Goal: Task Accomplishment & Management: Manage account settings

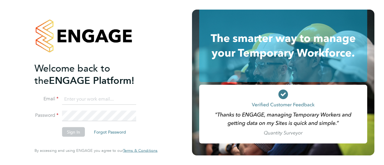
type input "Gianni.bernardi@uk.g4s.com"
click at [78, 132] on button "Sign In" at bounding box center [73, 133] width 23 height 10
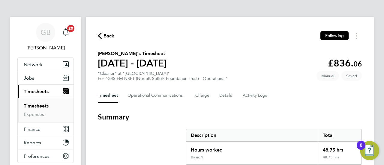
click at [31, 89] on span "Timesheets" at bounding box center [36, 92] width 25 height 6
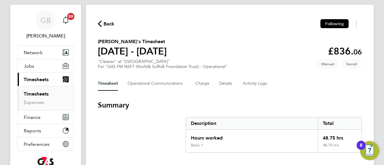
click at [42, 95] on link "Timesheets" at bounding box center [36, 94] width 25 height 6
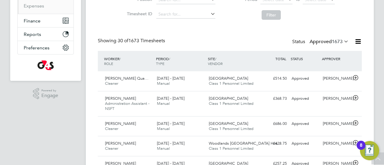
click at [343, 42] on icon at bounding box center [343, 41] width 0 height 8
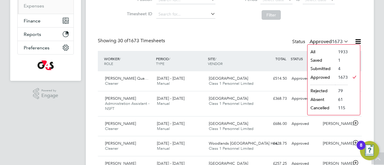
click at [320, 69] on li "Submitted" at bounding box center [322, 69] width 28 height 8
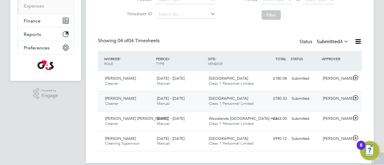
click at [124, 97] on span "Nelson Martins" at bounding box center [120, 98] width 31 height 5
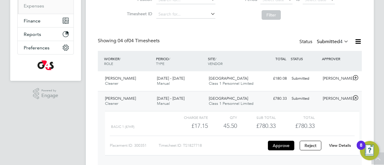
click at [344, 147] on link "View Details" at bounding box center [340, 145] width 22 height 5
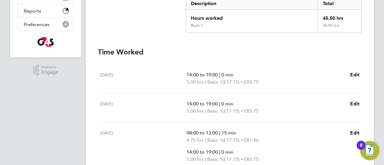
scroll to position [168, 0]
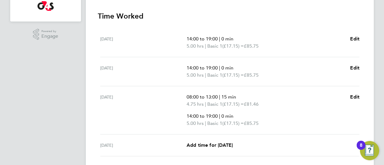
click at [381, 65] on div "GB Gianni Bernardi Notifications 20 Applications: Network Sites Workers Jobs Po…" at bounding box center [192, 61] width 384 height 458
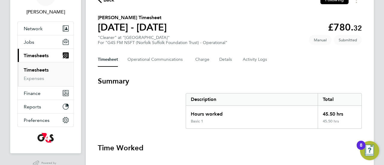
scroll to position [0, 0]
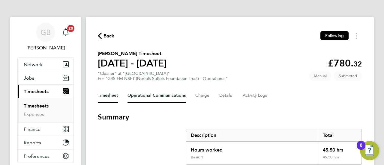
click at [156, 92] on Communications-tab "Operational Communications" at bounding box center [157, 96] width 58 height 14
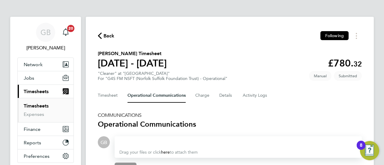
click at [151, 144] on div at bounding box center [238, 142] width 238 height 7
click at [241, 144] on div "incorrect hours" at bounding box center [238, 142] width 238 height 7
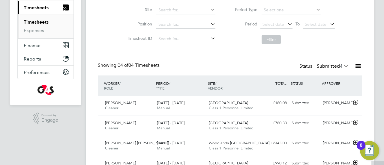
scroll to position [116, 0]
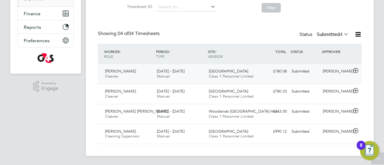
click at [114, 76] on span "Cleaner" at bounding box center [111, 76] width 13 height 5
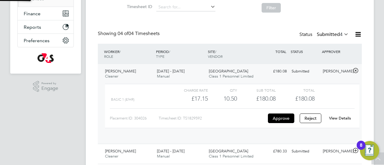
scroll to position [10, 59]
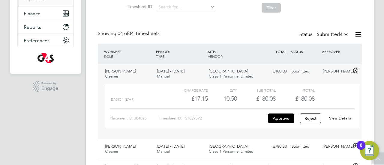
click at [343, 117] on link "View Details" at bounding box center [340, 118] width 22 height 5
click at [357, 71] on icon at bounding box center [356, 70] width 8 height 5
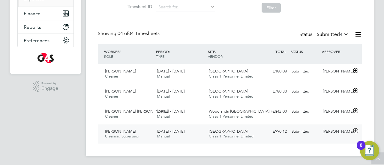
click at [130, 134] on span "Cleaning Supervisor" at bounding box center [122, 136] width 35 height 5
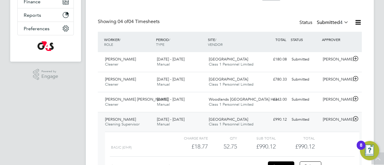
scroll to position [171, 0]
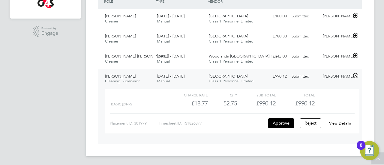
click at [347, 125] on link "View Details" at bounding box center [340, 123] width 22 height 5
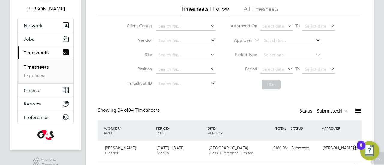
scroll to position [27, 0]
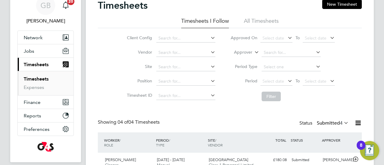
click at [34, 64] on span "Timesheets" at bounding box center [36, 65] width 25 height 6
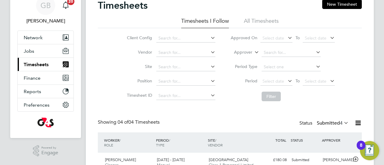
click at [35, 62] on span "Timesheets" at bounding box center [36, 65] width 25 height 6
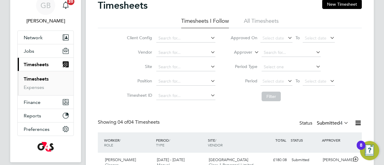
click at [34, 79] on link "Timesheets" at bounding box center [36, 79] width 25 height 6
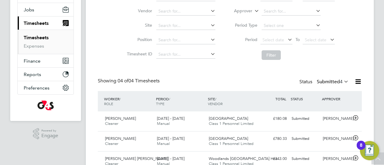
scroll to position [44, 0]
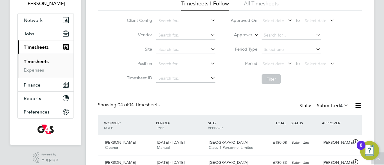
click at [106, 64] on div "Client Config Vendor Site Position Timesheet ID Approved On Select date To Sele…" at bounding box center [230, 49] width 264 height 76
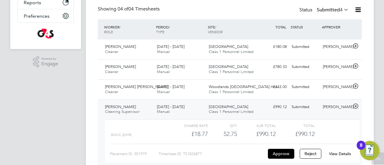
scroll to position [116, 0]
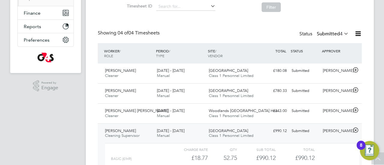
click at [343, 34] on icon at bounding box center [343, 33] width 0 height 8
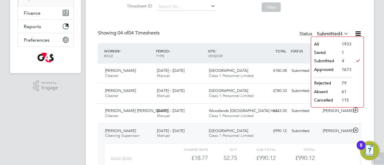
click at [324, 61] on li "Submitted" at bounding box center [325, 61] width 28 height 8
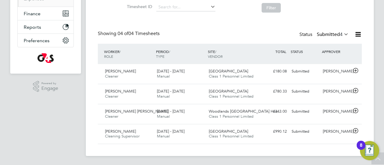
scroll to position [3, 3]
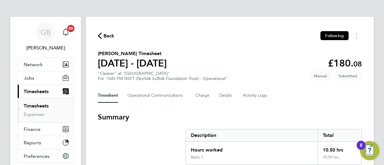
click at [227, 33] on div "Back Following" at bounding box center [230, 35] width 264 height 9
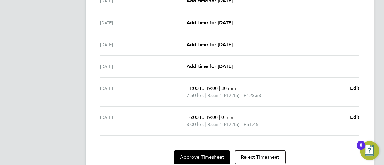
scroll to position [250, 0]
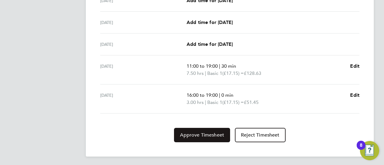
click at [203, 133] on span "Approve Timesheet" at bounding box center [202, 135] width 44 height 6
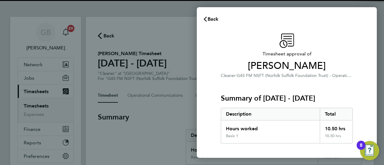
click at [212, 108] on div "Timesheet approval of Mafalda Cruz Cleaner · G4S FM NSFT (Norfolk Suffolk Found…" at bounding box center [287, 144] width 180 height 237
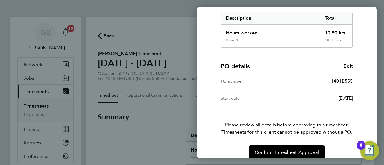
scroll to position [104, 0]
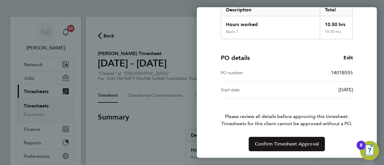
click at [289, 140] on button "Confirm Timesheet Approval" at bounding box center [287, 144] width 76 height 14
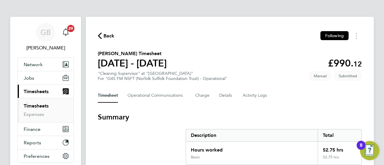
click at [148, 129] on section "Summary Description Total Hours worked 52.75 hrs Basic 52.75 hrs" at bounding box center [230, 139] width 264 height 53
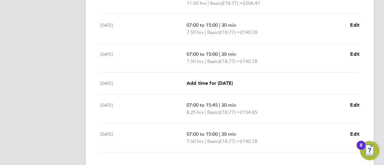
scroll to position [279, 0]
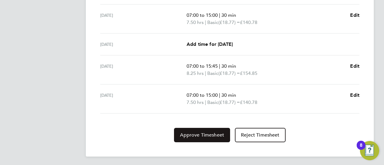
click at [200, 140] on button "Approve Timesheet" at bounding box center [202, 135] width 56 height 14
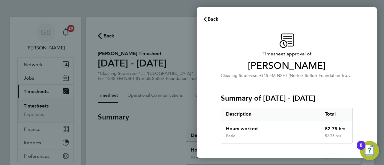
click at [197, 126] on div "Timesheet approval of [PERSON_NAME] Cleaning Supervisor · G4S FM NSFT (Norfolk …" at bounding box center [287, 144] width 180 height 237
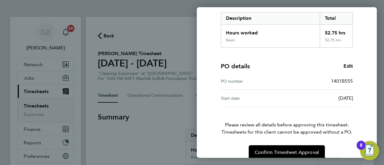
scroll to position [104, 0]
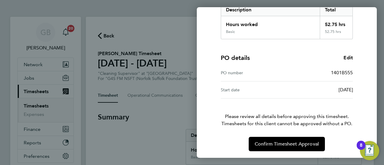
click at [180, 128] on div "Back Timesheet approval of [PERSON_NAME] Cleaning Supervisor · G4S FM NSFT (Nor…" at bounding box center [192, 82] width 384 height 165
click at [376, 49] on div "Timesheet approval of [PERSON_NAME] Cleaning Supervisor · G4S FM NSFT (Norfolk …" at bounding box center [287, 40] width 180 height 237
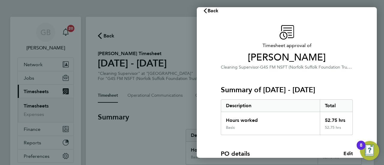
scroll to position [0, 0]
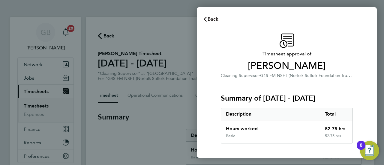
click at [215, 21] on span "Back" at bounding box center [213, 19] width 11 height 6
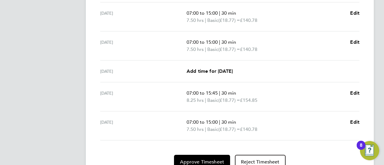
scroll to position [279, 0]
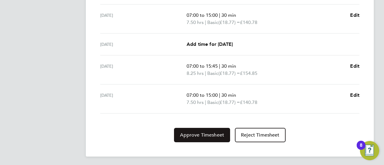
click at [200, 135] on span "Approve Timesheet" at bounding box center [202, 135] width 44 height 6
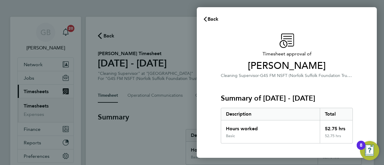
click at [225, 123] on div "Hours worked" at bounding box center [270, 127] width 99 height 13
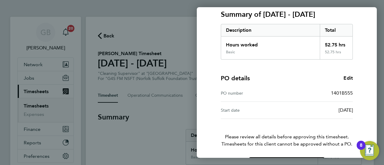
scroll to position [104, 0]
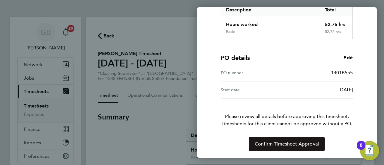
click at [291, 141] on span "Confirm Timesheet Approval" at bounding box center [287, 144] width 64 height 6
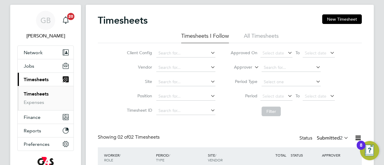
scroll to position [76, 0]
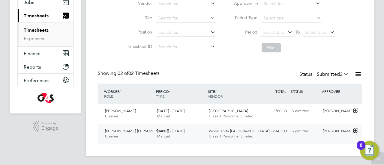
click at [122, 132] on span "[PERSON_NAME] [PERSON_NAME]" at bounding box center [136, 131] width 63 height 5
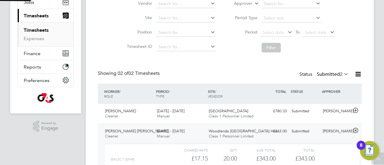
scroll to position [10, 59]
click at [371, 111] on div "Timesheets New Timesheet Timesheets I Follow All Timesheets Client Config Vendo…" at bounding box center [230, 76] width 288 height 271
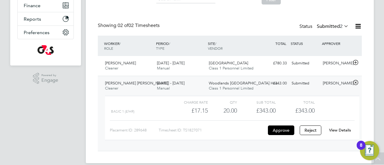
scroll to position [131, 0]
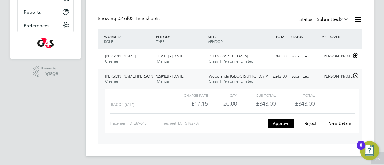
click at [342, 124] on link "View Details" at bounding box center [340, 123] width 22 height 5
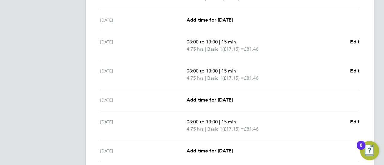
scroll to position [265, 0]
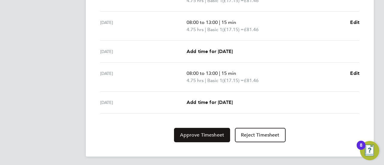
click at [201, 134] on span "Approve Timesheet" at bounding box center [202, 135] width 44 height 6
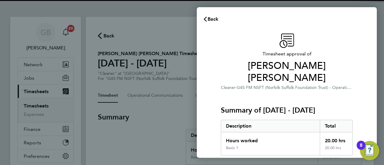
click at [209, 120] on div "Timesheet approval of [PERSON_NAME] [PERSON_NAME] Cleaner · G4S FM NSFT (Norfol…" at bounding box center [287, 150] width 180 height 249
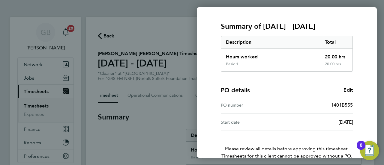
scroll to position [104, 0]
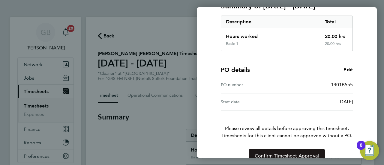
click at [291, 153] on span "Confirm Timesheet Approval" at bounding box center [287, 156] width 64 height 6
